Goal: Task Accomplishment & Management: Complete application form

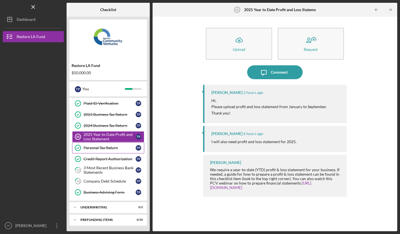
scroll to position [35, 0]
click at [119, 181] on div "Company Debt Schedule" at bounding box center [110, 181] width 52 height 4
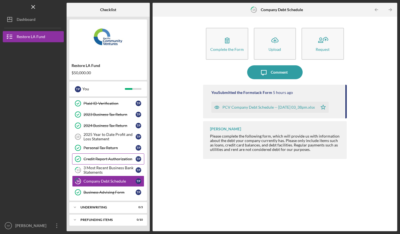
click at [109, 156] on link "Credit Report Authorization Credit Report Authorization T P" at bounding box center [108, 158] width 72 height 11
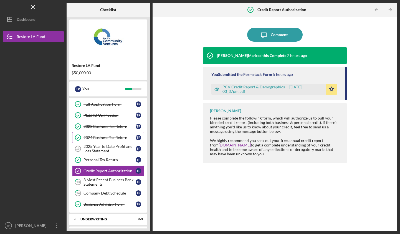
scroll to position [17, 0]
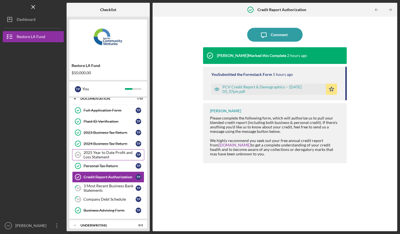
click at [114, 152] on div "2025 Year to Date Profit and Loss Statement" at bounding box center [110, 154] width 52 height 9
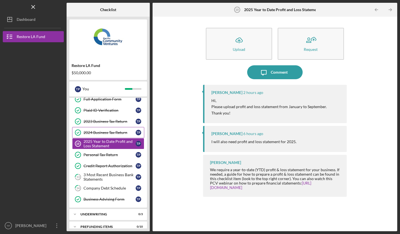
scroll to position [29, 0]
click at [126, 127] on link "2024 Business Tax Return 2024 Business Tax Return T P" at bounding box center [108, 131] width 72 height 11
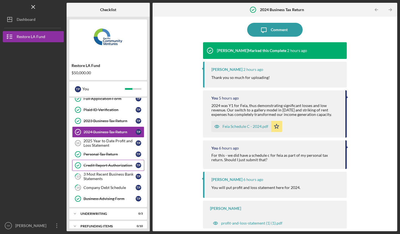
scroll to position [42, 0]
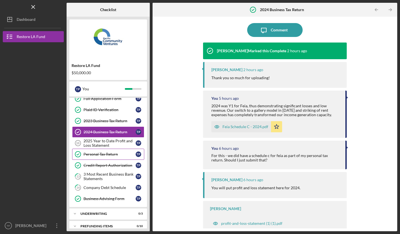
click at [107, 155] on div "Personal Tax Return" at bounding box center [110, 154] width 52 height 4
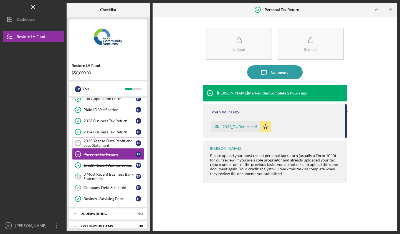
click at [117, 141] on div "2025 Year to Date Profit and Loss Statement" at bounding box center [110, 143] width 52 height 9
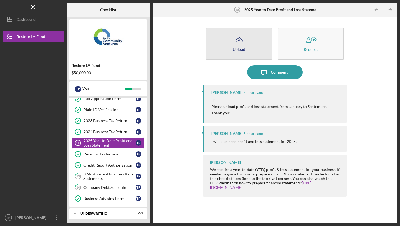
click at [246, 42] on button "Icon/Upload Upload" at bounding box center [239, 44] width 66 height 32
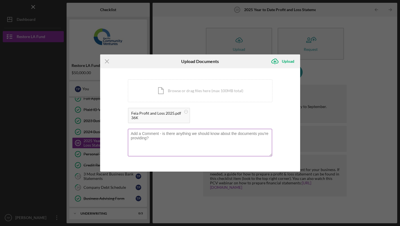
click at [179, 137] on textarea at bounding box center [200, 142] width 144 height 27
type textarea "This year showing a pr"
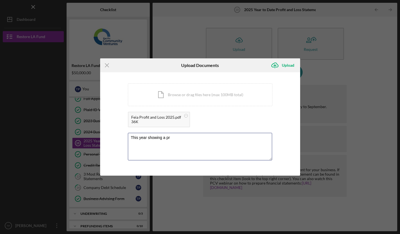
drag, startPoint x: 196, startPoint y: 149, endPoint x: 117, endPoint y: 128, distance: 81.0
click at [117, 128] on div "You're uploading documents related to 2025 Year to Date Profit and Loss Stateme…" at bounding box center [200, 123] width 200 height 103
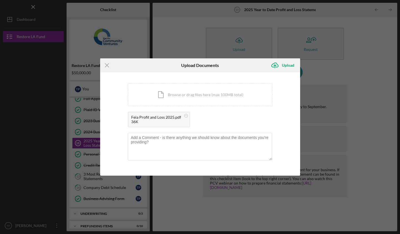
click at [217, 116] on div "Feia Profit and Loss 2025.pdf 36K" at bounding box center [200, 121] width 145 height 18
click at [172, 140] on textarea at bounding box center [200, 146] width 144 height 27
click at [233, 120] on div "Feia Profit and Loss 2025.pdf 36K" at bounding box center [200, 121] width 145 height 18
click at [282, 66] on icon "Icon/Upload" at bounding box center [275, 65] width 14 height 14
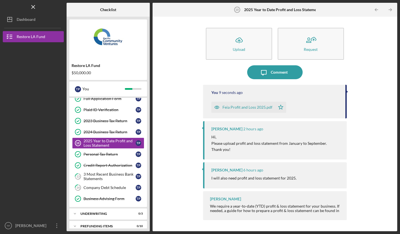
click at [259, 107] on div "Feia Profit and Loss 2025.pdf" at bounding box center [248, 107] width 50 height 4
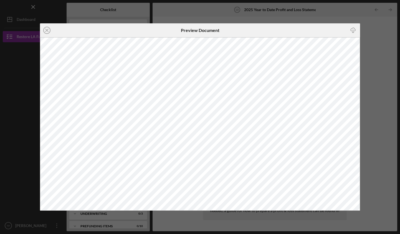
click at [376, 108] on div "Icon/Close Preview Document Icon/Download" at bounding box center [200, 117] width 400 height 234
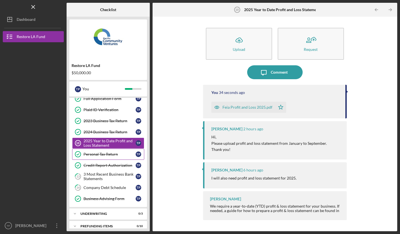
scroll to position [12, 0]
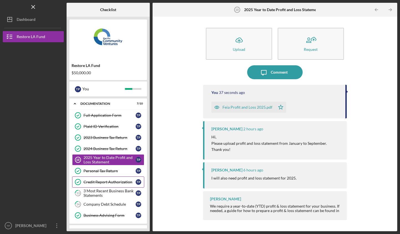
click at [106, 184] on div "Credit Report Authorization" at bounding box center [110, 182] width 52 height 4
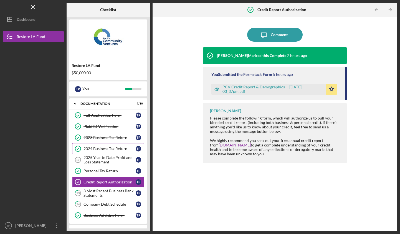
click at [117, 152] on link "2024 Business Tax Return 2024 Business Tax Return T P" at bounding box center [108, 148] width 72 height 11
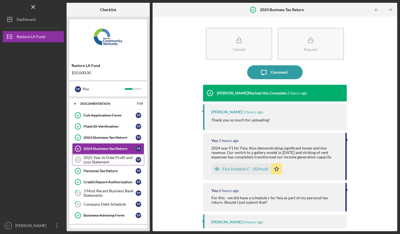
click at [115, 158] on div "2025 Year to Date Profit and Loss Statement" at bounding box center [110, 159] width 52 height 9
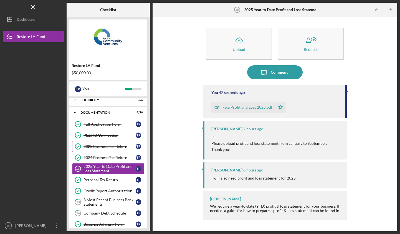
scroll to position [14, 0]
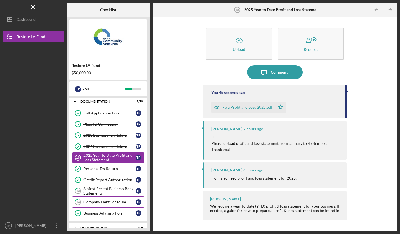
click at [107, 201] on div "Company Debt Schedule" at bounding box center [110, 202] width 52 height 4
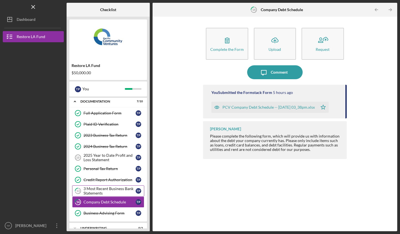
click at [112, 191] on div "3 Most Recent Business Bank Statements" at bounding box center [110, 190] width 52 height 9
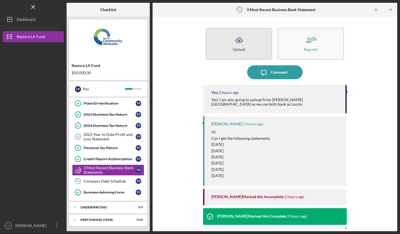
click at [243, 39] on icon "Icon/Upload" at bounding box center [239, 40] width 14 height 14
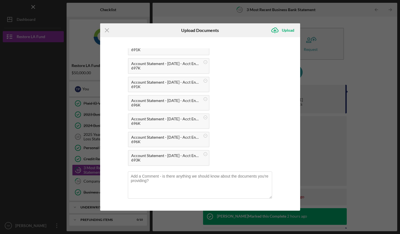
scroll to position [36, 0]
click at [183, 181] on textarea at bounding box center [200, 185] width 144 height 27
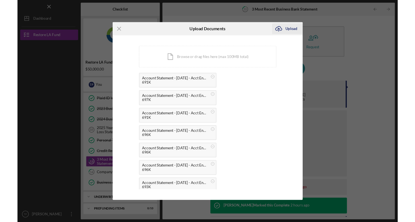
scroll to position [0, 0]
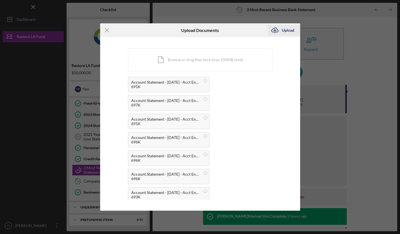
type textarea "Amex October-April 2024/2025"
click at [284, 29] on div "Upload" at bounding box center [288, 30] width 12 height 11
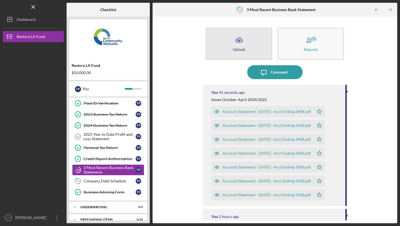
click at [261, 47] on button "Icon/Upload Upload" at bounding box center [239, 44] width 66 height 32
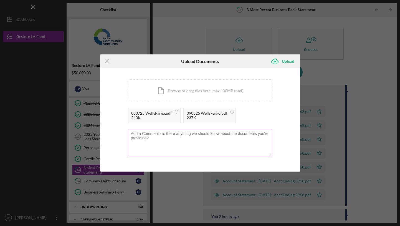
click at [200, 139] on textarea at bounding box center [200, 142] width 144 height 27
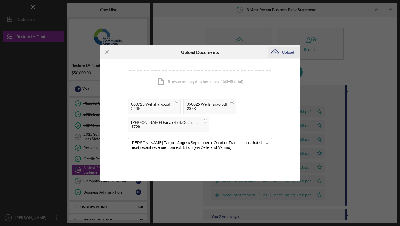
type textarea "[PERSON_NAME] Fargo - August/September + October Transactions that show most re…"
click at [290, 53] on div "Upload" at bounding box center [288, 52] width 12 height 11
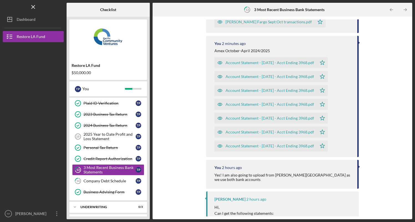
scroll to position [35, 0]
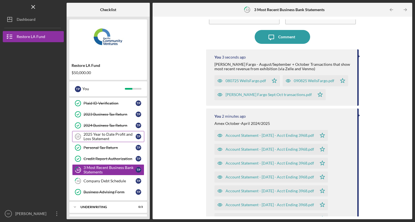
click at [107, 133] on div "2025 Year to Date Profit and Loss Statement" at bounding box center [110, 136] width 52 height 9
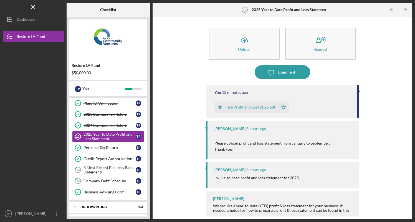
click at [239, 106] on div "Feia Profit and Loss 2025.pdf" at bounding box center [251, 107] width 50 height 4
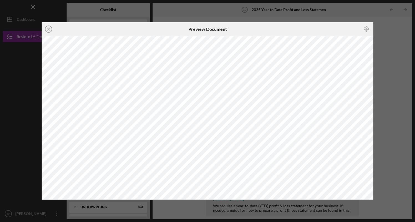
click at [398, 82] on div "Icon/Close Preview Document Icon/Download" at bounding box center [207, 111] width 415 height 222
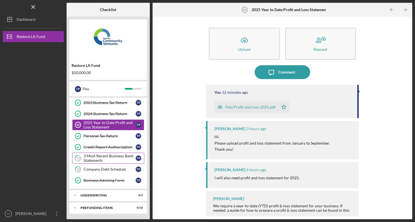
scroll to position [47, 0]
click at [103, 163] on link "13 3 Most Recent Business Bank Statements T P" at bounding box center [108, 158] width 72 height 11
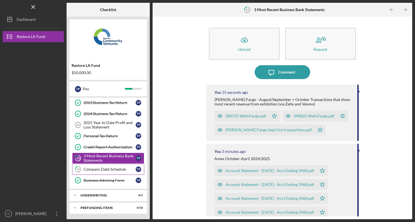
click at [103, 171] on div "Company Debt Schedule" at bounding box center [110, 169] width 52 height 4
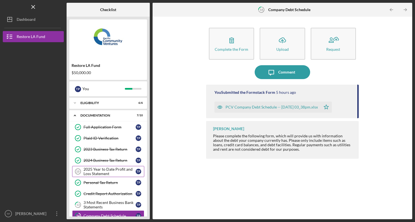
click at [103, 174] on div "2025 Year to Date Profit and Loss Statement" at bounding box center [110, 171] width 52 height 9
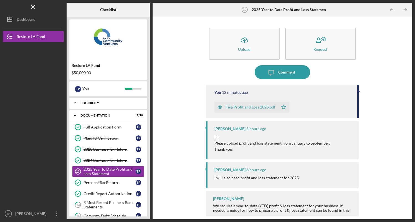
click at [111, 105] on div "Icon/Expander Eligibility 6 / 6" at bounding box center [108, 102] width 78 height 11
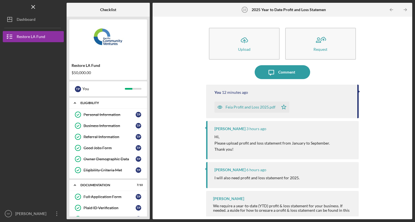
click at [111, 105] on div "Icon/Expander Eligibility 6 / 6" at bounding box center [108, 102] width 78 height 11
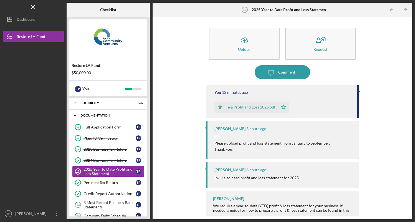
click at [102, 114] on div "Documentation" at bounding box center [111, 115] width 60 height 3
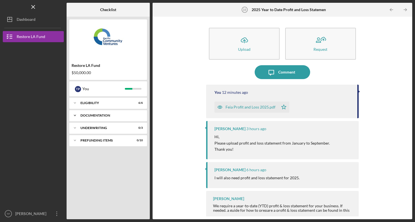
click at [102, 114] on div "Documentation" at bounding box center [111, 115] width 60 height 3
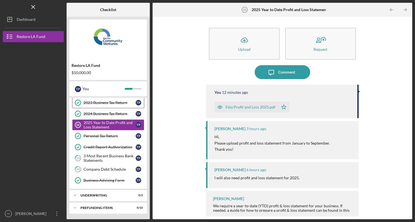
scroll to position [47, 0]
click at [109, 199] on div "Icon/Expander Underwriting 0 / 3" at bounding box center [108, 195] width 78 height 11
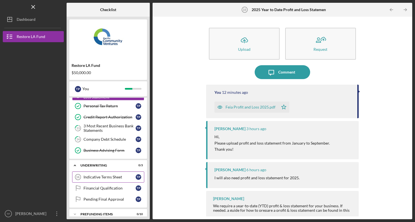
scroll to position [80, 0]
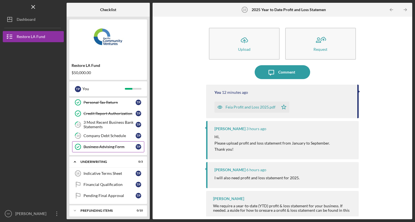
click at [119, 147] on div "Business Advising Form" at bounding box center [110, 147] width 52 height 4
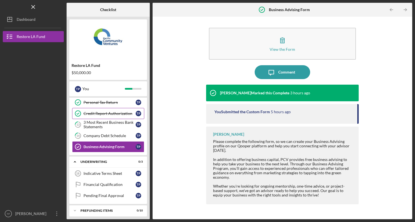
click at [116, 110] on link "Credit Report Authorization Credit Report Authorization T P" at bounding box center [108, 113] width 72 height 11
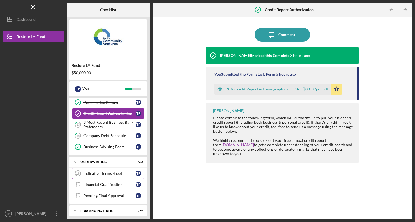
click at [107, 172] on div "Indicative Terms Sheet" at bounding box center [110, 173] width 52 height 4
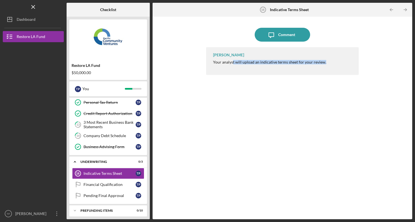
drag, startPoint x: 234, startPoint y: 63, endPoint x: 268, endPoint y: 65, distance: 34.2
click at [268, 65] on div "Lameisha Williams Your analyst will upload an indicative terms sheet for your r…" at bounding box center [282, 61] width 153 height 28
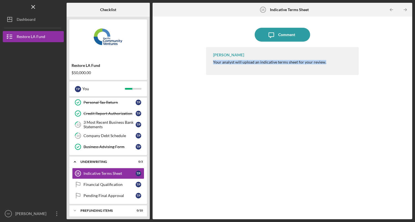
click at [255, 64] on div "Your analyst will upload an indicative terms sheet for your review." at bounding box center [269, 62] width 113 height 4
drag, startPoint x: 260, startPoint y: 64, endPoint x: 296, endPoint y: 62, distance: 36.4
click at [296, 62] on div "Your analyst will upload an indicative terms sheet for your review." at bounding box center [269, 62] width 113 height 4
copy div "ndicative terms sheet"
click at [101, 186] on div "Financial Qualification" at bounding box center [110, 184] width 52 height 4
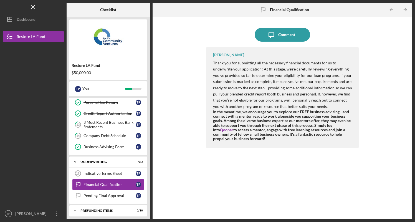
drag, startPoint x: 235, startPoint y: 64, endPoint x: 340, endPoint y: 145, distance: 132.2
click at [340, 145] on div "Lameisha Williams Thank you for submitting all the necessary financial document…" at bounding box center [282, 97] width 153 height 101
click at [340, 144] on div "Lameisha Williams Thank you for submitting all the necessary financial document…" at bounding box center [282, 97] width 153 height 101
drag, startPoint x: 340, startPoint y: 144, endPoint x: 225, endPoint y: 86, distance: 128.3
click at [225, 86] on div "Lameisha Williams Thank you for submitting all the necessary financial document…" at bounding box center [282, 97] width 153 height 101
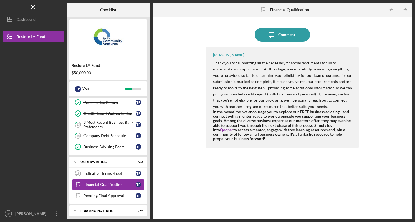
click at [225, 86] on p "Thank you for submitting all the necessary financial documents for us to underw…" at bounding box center [283, 85] width 140 height 50
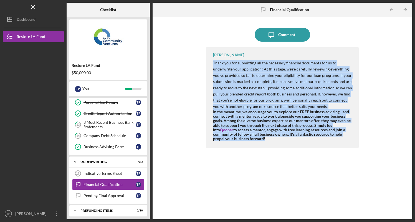
drag, startPoint x: 225, startPoint y: 86, endPoint x: 272, endPoint y: 137, distance: 69.4
click at [272, 137] on div "Thank you for submitting all the necessary financial documents for us to underw…" at bounding box center [283, 100] width 140 height 81
click at [272, 137] on div "In the meantime, we encourage you to explore our FREE business advising - and c…" at bounding box center [283, 125] width 140 height 31
drag, startPoint x: 272, startPoint y: 137, endPoint x: 257, endPoint y: 98, distance: 41.4
click at [257, 98] on div "Thank you for submitting all the necessary financial documents for us to underw…" at bounding box center [283, 100] width 140 height 81
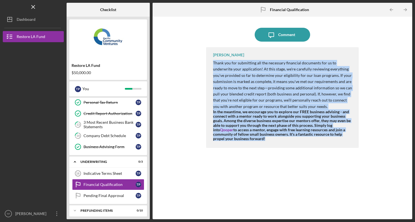
click at [257, 98] on p "Thank you for submitting all the necessary financial documents for us to underw…" at bounding box center [283, 85] width 140 height 50
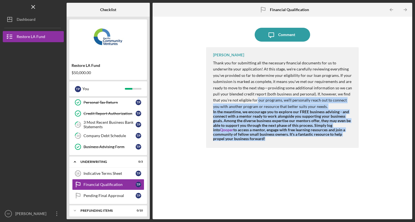
drag, startPoint x: 257, startPoint y: 98, endPoint x: 277, endPoint y: 141, distance: 47.5
click at [277, 141] on div "Lameisha Williams Thank you for submitting all the necessary financial document…" at bounding box center [282, 97] width 153 height 101
drag, startPoint x: 278, startPoint y: 137, endPoint x: 233, endPoint y: 65, distance: 85.1
click at [233, 65] on div "Thank you for submitting all the necessary financial documents for us to underw…" at bounding box center [283, 100] width 140 height 81
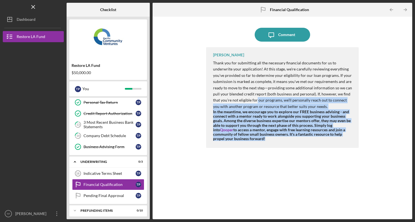
click at [233, 65] on p "Thank you for submitting all the necessary financial documents for us to underw…" at bounding box center [283, 85] width 140 height 50
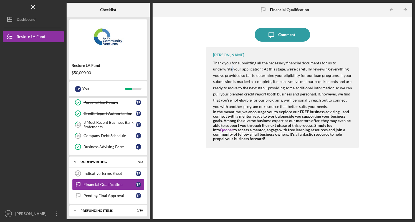
click at [233, 65] on p "Thank you for submitting all the necessary financial documents for us to underw…" at bounding box center [283, 85] width 140 height 50
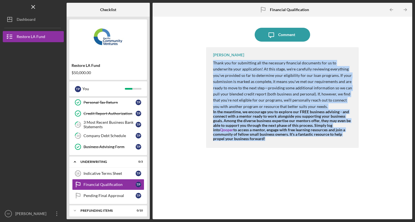
drag, startPoint x: 233, startPoint y: 65, endPoint x: 291, endPoint y: 153, distance: 105.0
click at [291, 153] on div "Lameisha Williams Thank you for submitting all the necessary financial document…" at bounding box center [282, 129] width 153 height 164
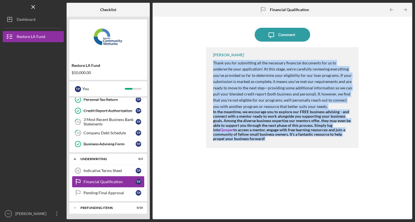
scroll to position [83, 0]
click at [112, 192] on div "Pending Final Approval" at bounding box center [110, 193] width 52 height 4
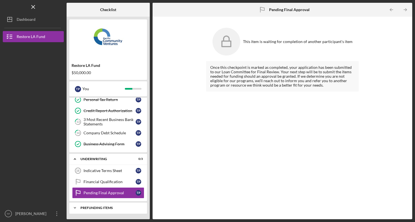
click at [107, 208] on div "Prefunding Items" at bounding box center [111, 207] width 60 height 3
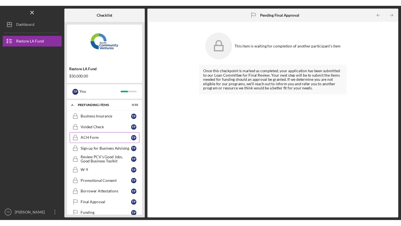
scroll to position [182, 0]
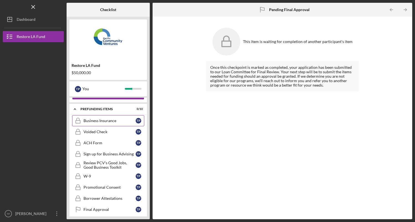
click at [106, 122] on div "Business Insurance" at bounding box center [110, 121] width 52 height 4
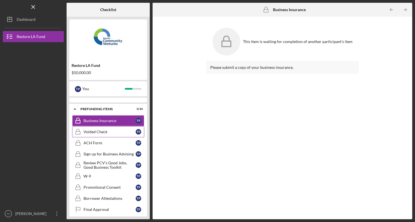
click at [104, 132] on div "Voided Check" at bounding box center [110, 132] width 52 height 4
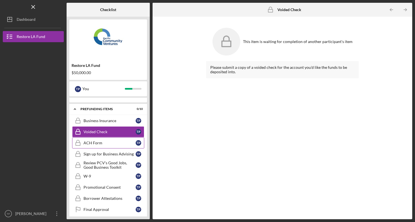
click at [103, 145] on div "ACH Form" at bounding box center [110, 143] width 52 height 4
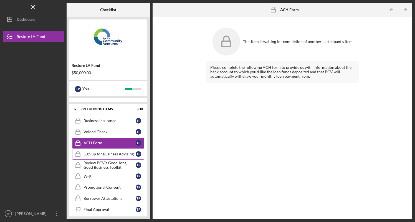
click at [102, 153] on div "Sign up for Business Advising" at bounding box center [110, 154] width 52 height 4
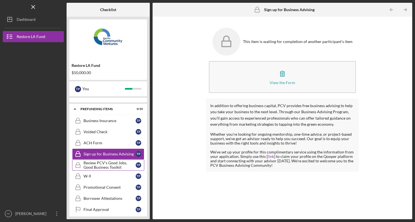
click at [101, 163] on div "Review PCV's Good Jobs, Good Business Toolkit" at bounding box center [110, 165] width 52 height 9
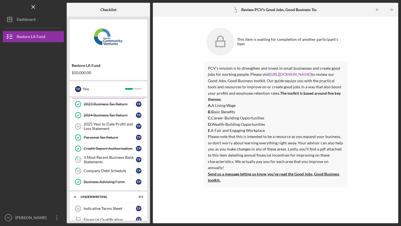
scroll to position [47, 0]
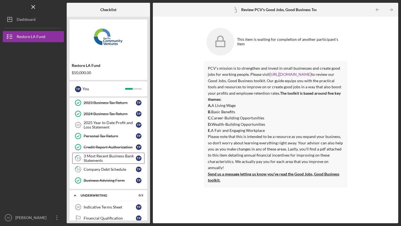
click at [103, 162] on div "3 Most Recent Business Bank Statements" at bounding box center [110, 158] width 52 height 9
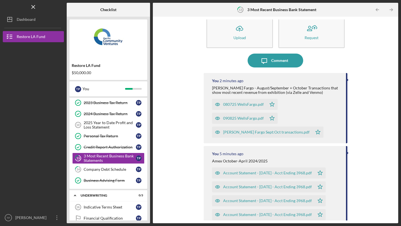
scroll to position [16, 0]
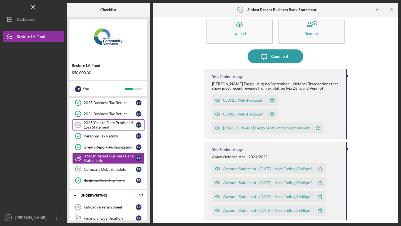
click at [115, 126] on div "2025 Year to Date Profit and Loss Statement" at bounding box center [110, 125] width 52 height 9
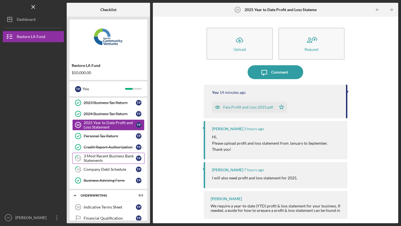
click at [110, 158] on div "3 Most Recent Business Bank Statements" at bounding box center [110, 158] width 52 height 9
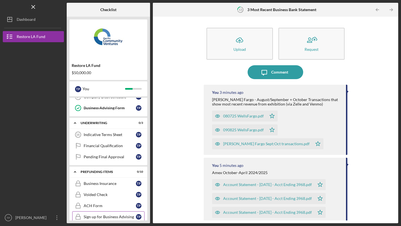
scroll to position [110, 0]
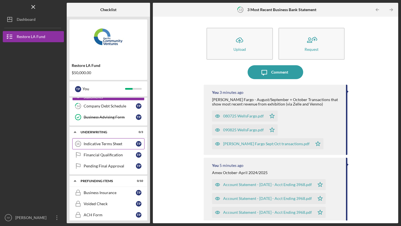
click at [112, 143] on div "Indicative Terms Sheet" at bounding box center [110, 144] width 52 height 4
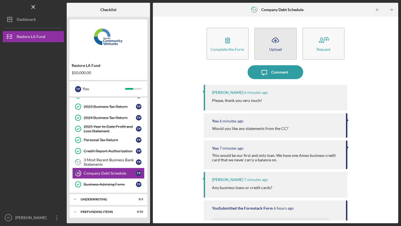
click at [287, 44] on button "Icon/Upload Upload" at bounding box center [275, 44] width 42 height 32
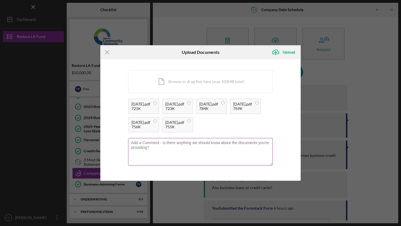
click at [176, 154] on textarea at bounding box center [200, 151] width 145 height 27
type textarea "7"
type textarea "6 months business credit card statements"
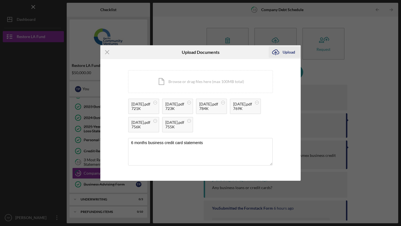
click at [277, 50] on icon "submit" at bounding box center [275, 52] width 7 height 4
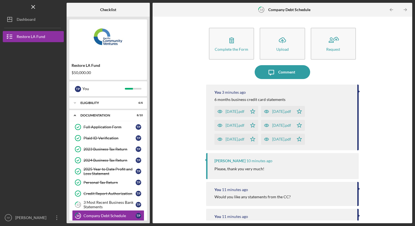
click at [184, 78] on div "Complete the Form Form Icon/Upload Upload Request Icon/Message Comment You 3 mi…" at bounding box center [283, 119] width 254 height 201
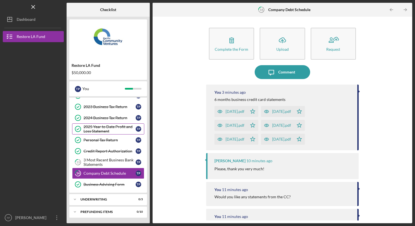
scroll to position [42, 0]
click at [101, 160] on div "3 Most Recent Business Bank Statements" at bounding box center [110, 162] width 52 height 9
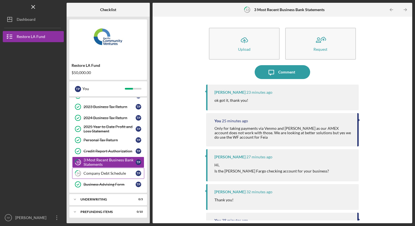
click at [95, 170] on link "14 Company Debt Schedule T P" at bounding box center [108, 173] width 72 height 11
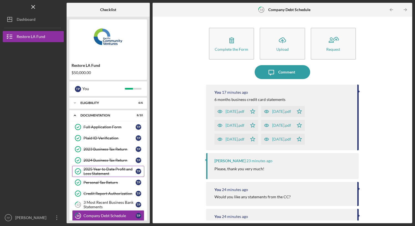
click at [111, 169] on div "2025 Year to Date Profit and Loss Statement" at bounding box center [110, 171] width 52 height 9
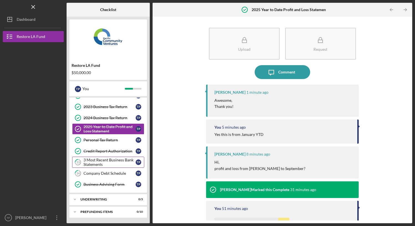
scroll to position [42, 0]
click at [168, 156] on div "Upload Request Icon/Message Comment Lameisha Williams 1 minute ago Awesome, Tha…" at bounding box center [283, 119] width 254 height 201
click at [110, 160] on div "3 Most Recent Business Bank Statements" at bounding box center [110, 162] width 52 height 9
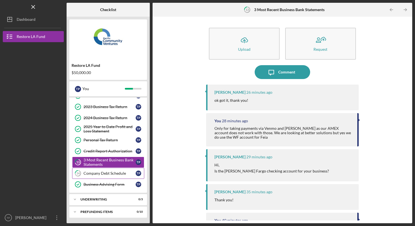
click at [106, 176] on div "Company Debt Schedule" at bounding box center [110, 173] width 52 height 4
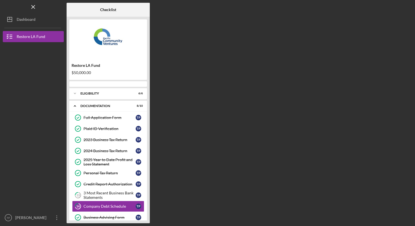
scroll to position [33, 0]
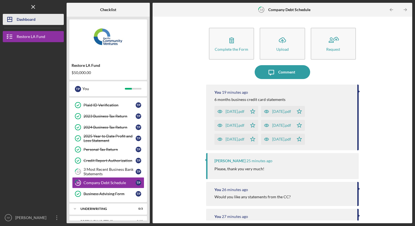
click at [25, 24] on div "Dashboard" at bounding box center [26, 20] width 19 height 12
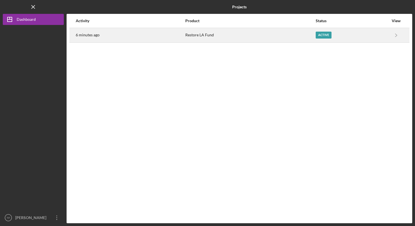
click at [117, 36] on div "6 minutes ago" at bounding box center [130, 35] width 109 height 14
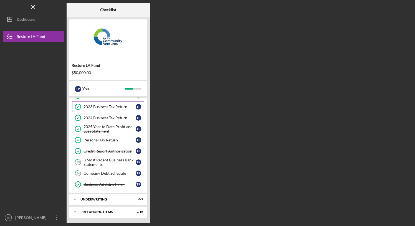
scroll to position [42, 0]
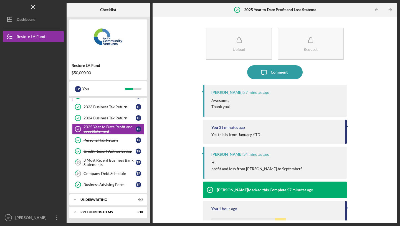
scroll to position [43, 0]
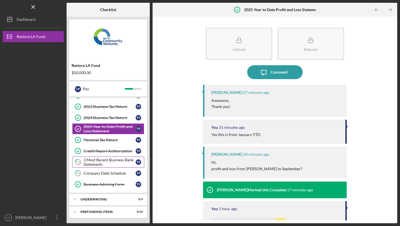
click at [109, 164] on div "3 Most Recent Business Bank Statements" at bounding box center [110, 162] width 52 height 9
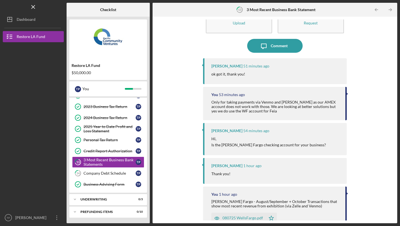
scroll to position [34, 0]
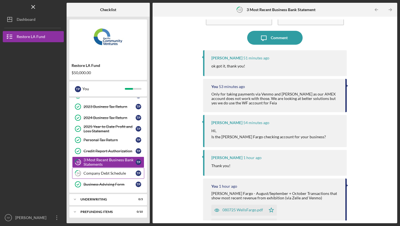
click at [96, 175] on div "Company Debt Schedule" at bounding box center [110, 173] width 52 height 4
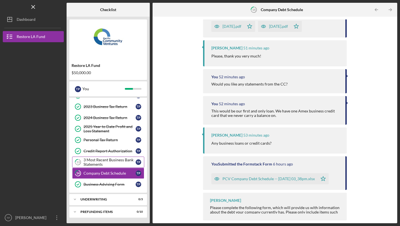
scroll to position [112, 0]
click at [112, 198] on div "Underwriting" at bounding box center [111, 199] width 60 height 3
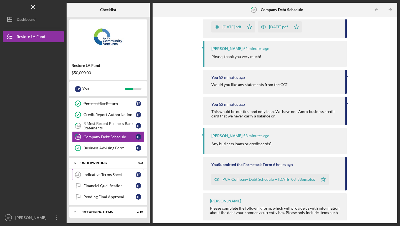
scroll to position [79, 0]
click at [97, 175] on div "Indicative Terms Sheet" at bounding box center [110, 174] width 52 height 4
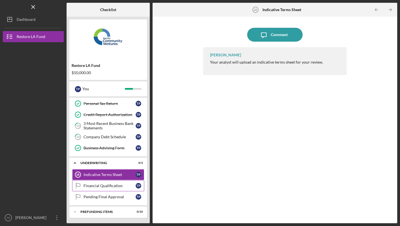
click at [98, 182] on link "Financial Qualification Financial Qualification T P" at bounding box center [108, 185] width 72 height 11
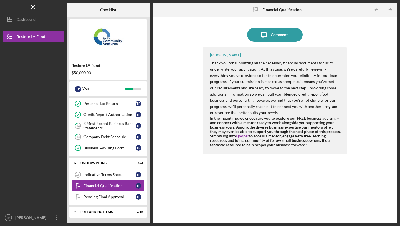
click at [100, 191] on link "Financial Qualification Financial Qualification T P" at bounding box center [108, 185] width 72 height 11
click at [100, 192] on link "Pending Final Approval Pending Final Approval T P" at bounding box center [108, 196] width 72 height 11
